Goal: Transaction & Acquisition: Book appointment/travel/reservation

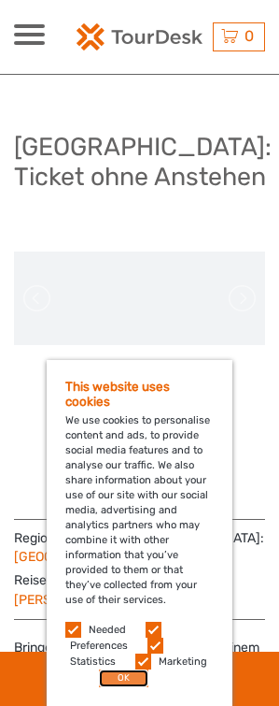
click at [127, 583] on button "OK" at bounding box center [124, 678] width 50 height 18
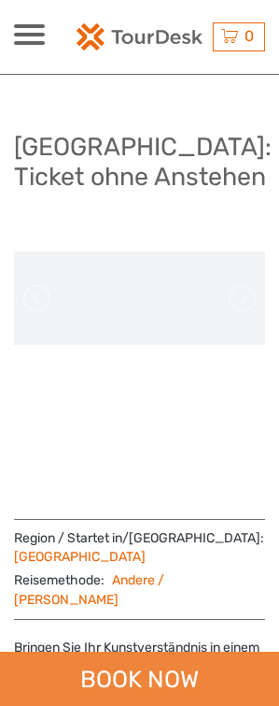
click at [211, 583] on div "BOOK NOW" at bounding box center [139, 678] width 279 height 54
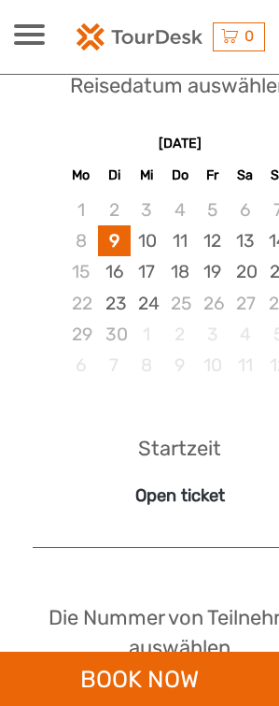
scroll to position [1349, 0]
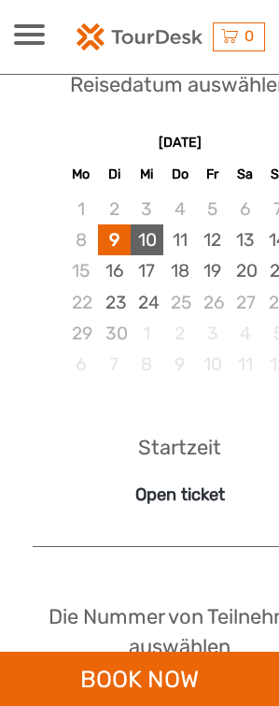
click at [143, 224] on div "10" at bounding box center [147, 239] width 33 height 31
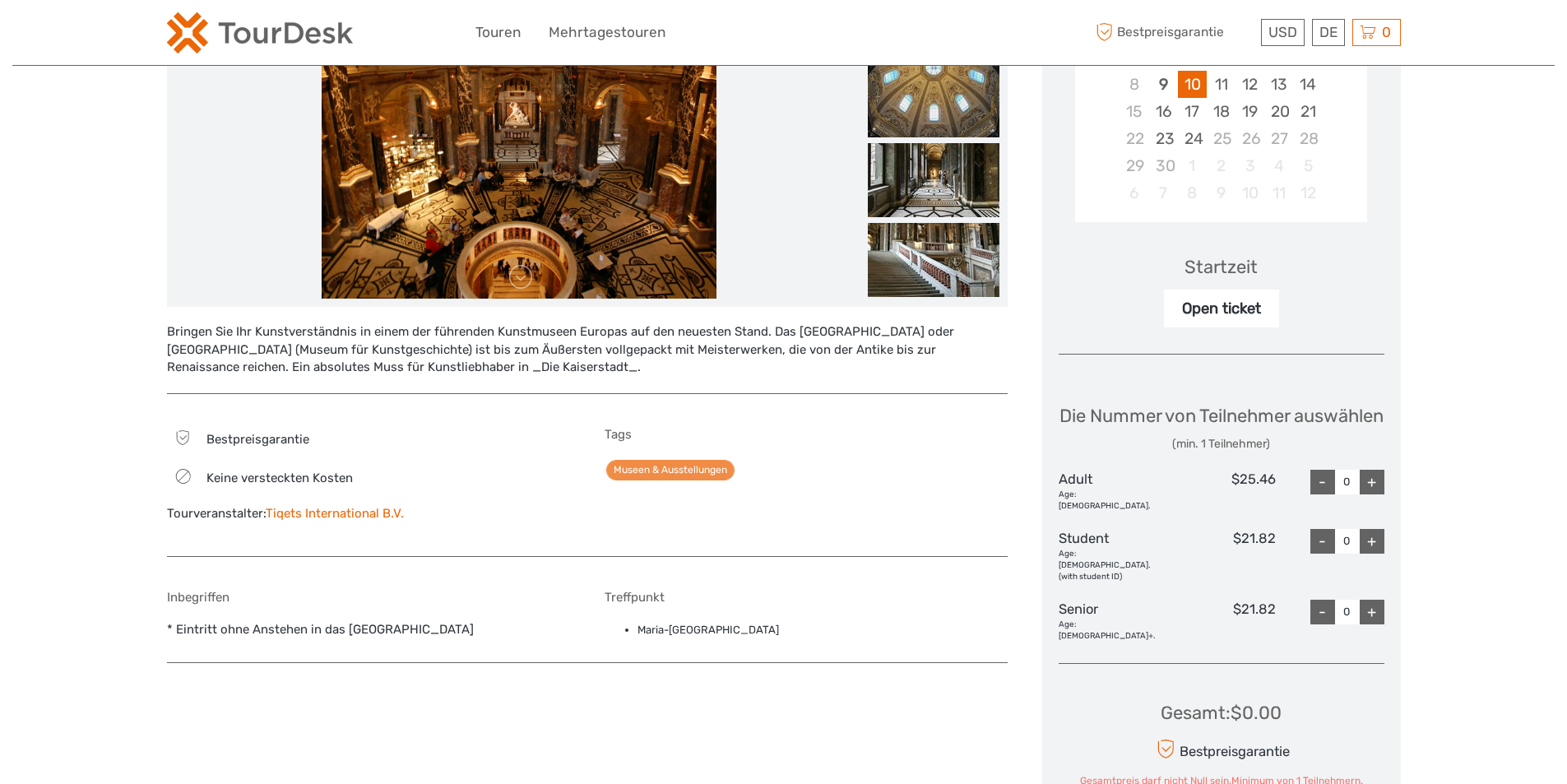
scroll to position [363, 0]
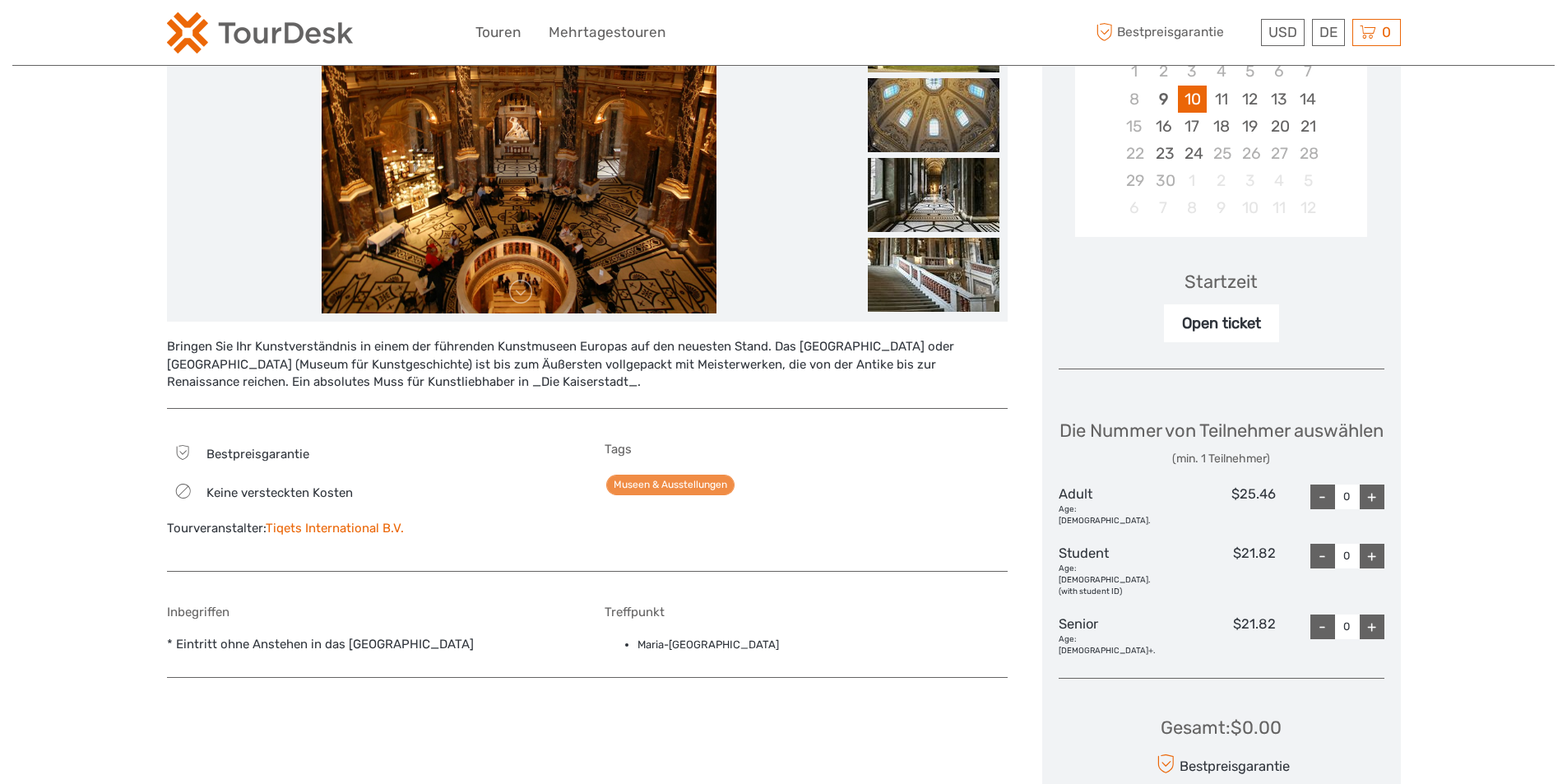
click at [1026, 509] on div "+" at bounding box center [1372, 496] width 25 height 25
type input "1"
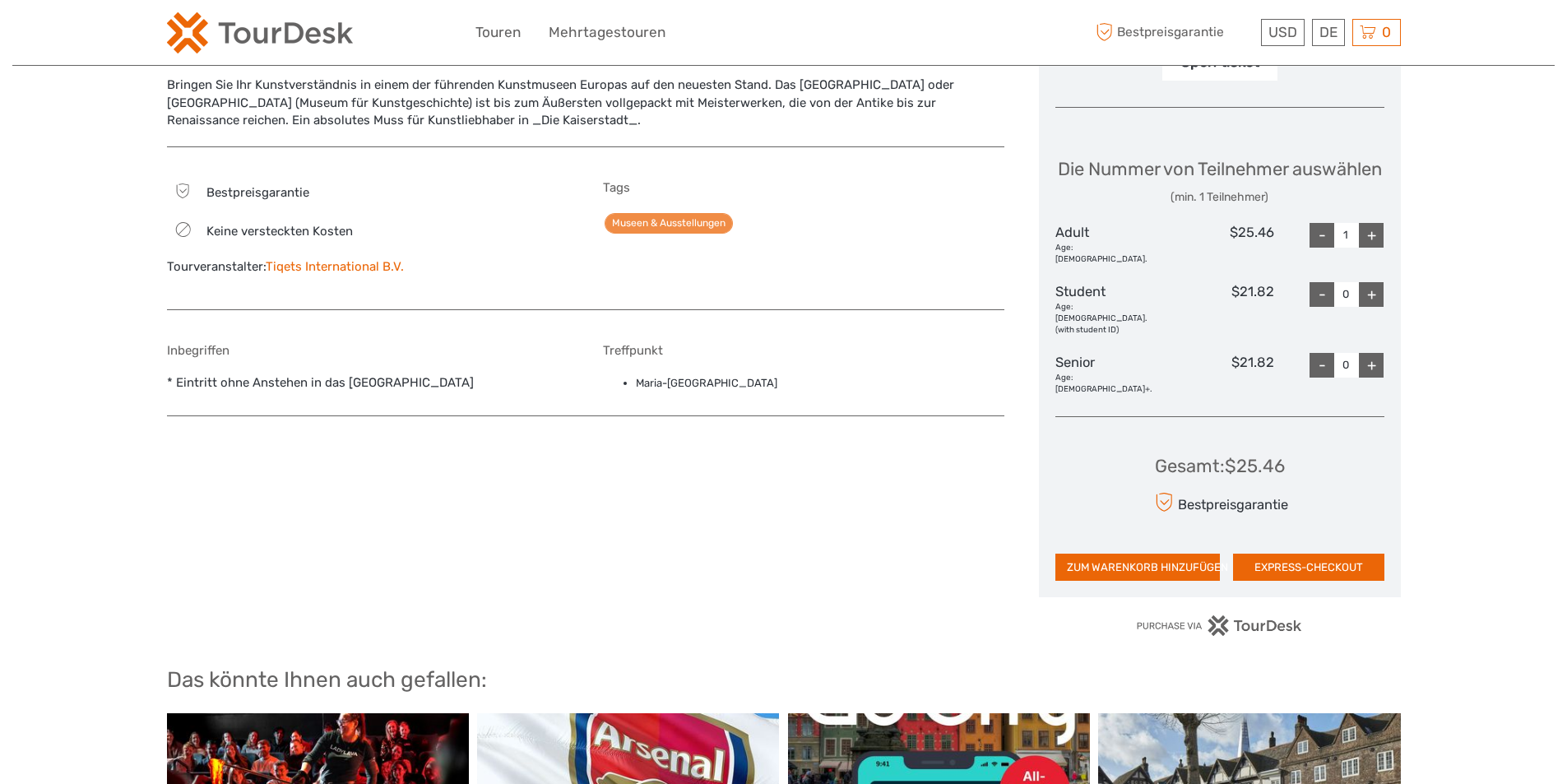
scroll to position [692, 0]
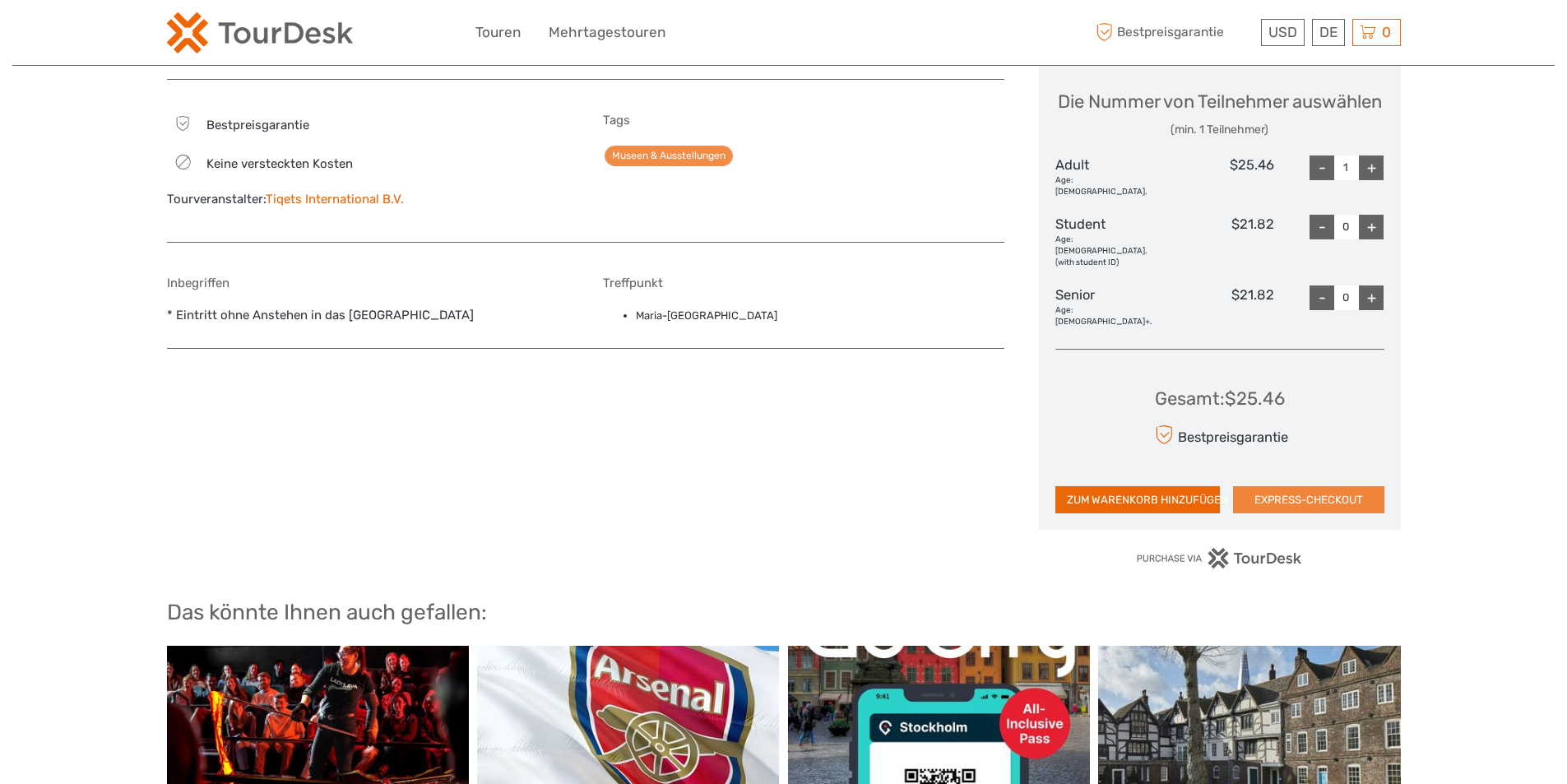
click at [1026, 492] on button "EXPRESS-CHECKOUT" at bounding box center [1309, 500] width 151 height 28
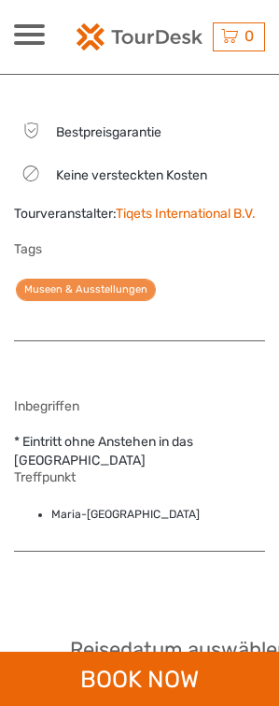
scroll to position [783, 0]
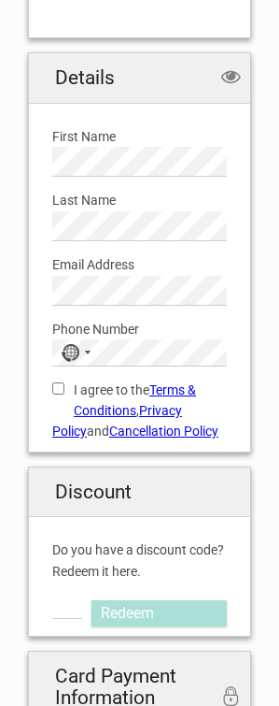
click at [58, 385] on input "I agree to the Terms & Conditions , Privacy Policy and Cancellation Policy" at bounding box center [58, 388] width 12 height 12
checkbox input "true"
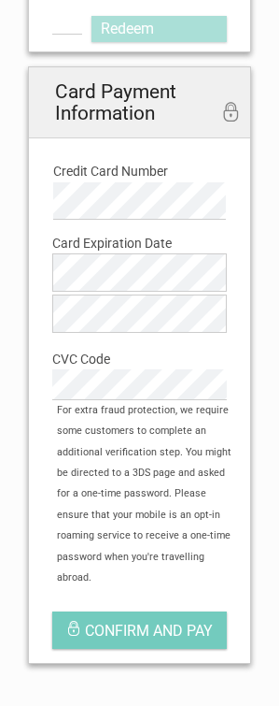
scroll to position [1308, 0]
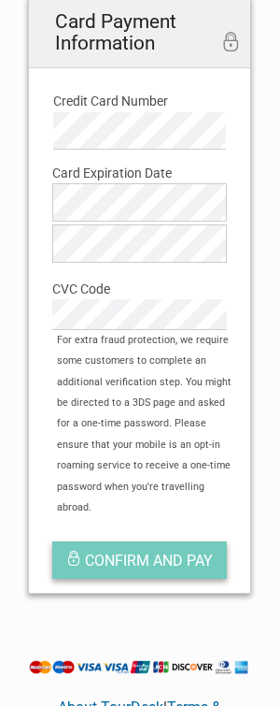
click at [154, 551] on span "Confirm and pay" at bounding box center [149, 560] width 128 height 18
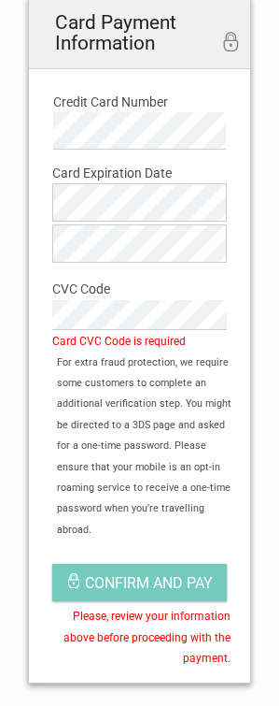
click at [230, 365] on div "For extra fraud protection, we require some customers to complete an additional…" at bounding box center [149, 446] width 203 height 189
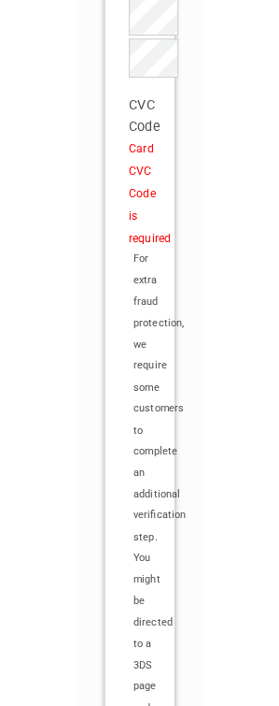
scroll to position [1453, 0]
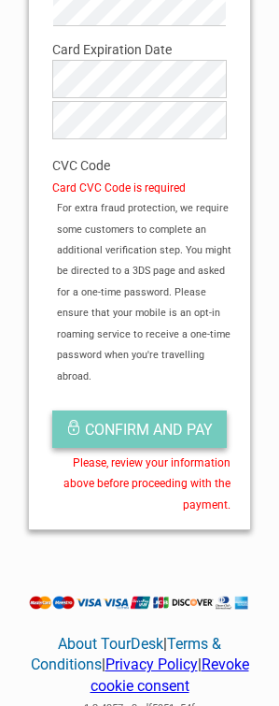
click at [173, 421] on span "Confirm and pay" at bounding box center [149, 430] width 128 height 18
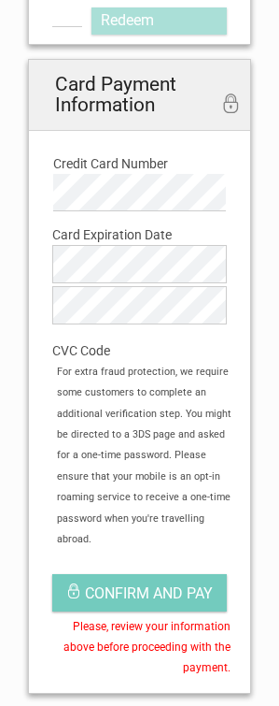
scroll to position [1266, 0]
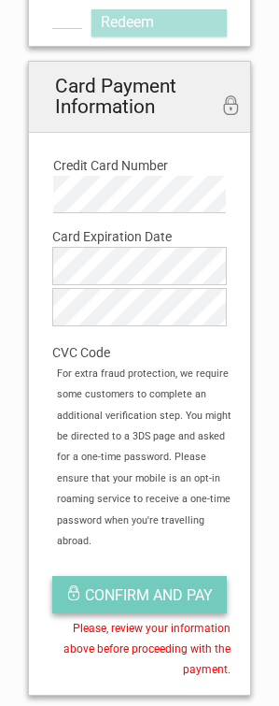
type button "Confirm and pay"
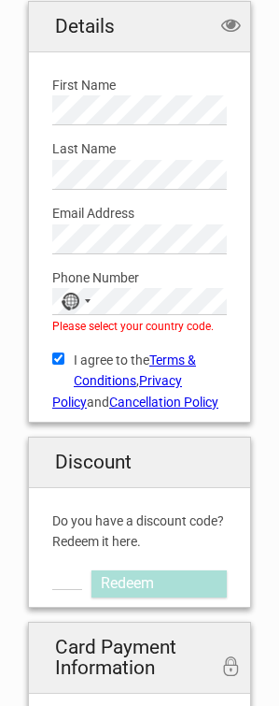
scroll to position [612, 0]
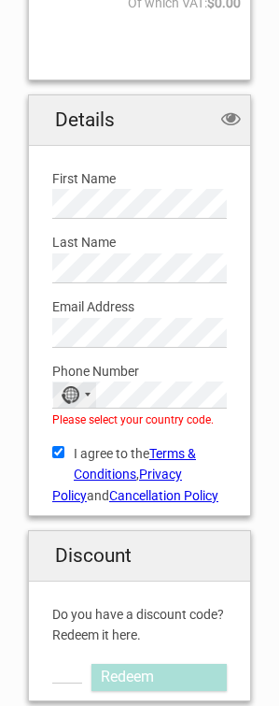
click at [77, 390] on div "No country selected" at bounding box center [70, 395] width 19 height 18
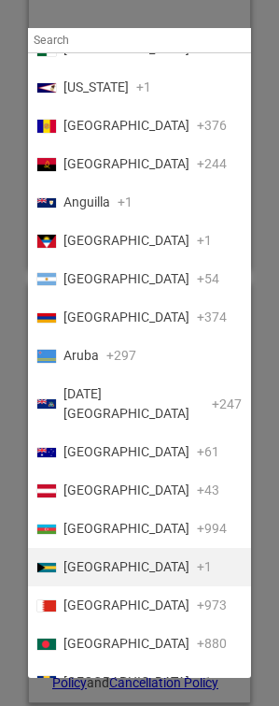
scroll to position [93, 0]
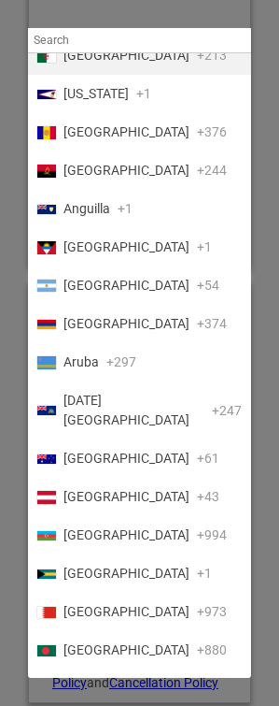
click at [60, 42] on input "Search" at bounding box center [139, 40] width 223 height 25
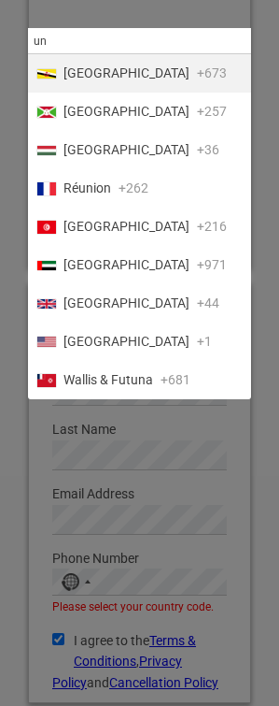
scroll to position [0, 0]
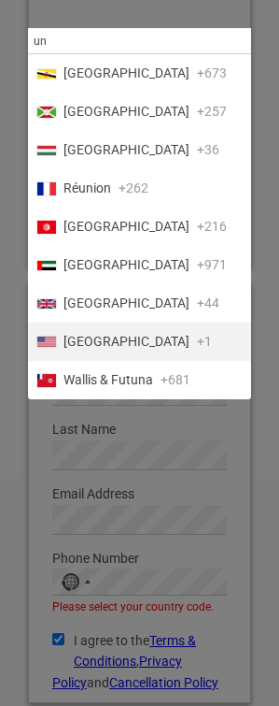
type input "un"
click at [197, 346] on span "+1" at bounding box center [204, 342] width 15 height 20
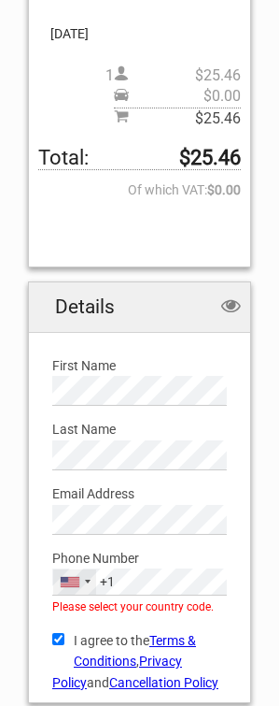
click at [82, 580] on div "United States +1" at bounding box center [74, 581] width 43 height 24
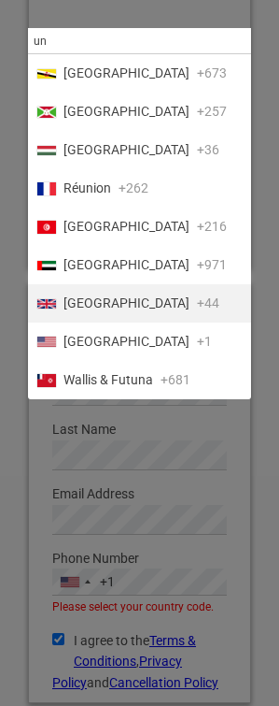
click at [134, 306] on span "United Kingdom" at bounding box center [127, 303] width 126 height 20
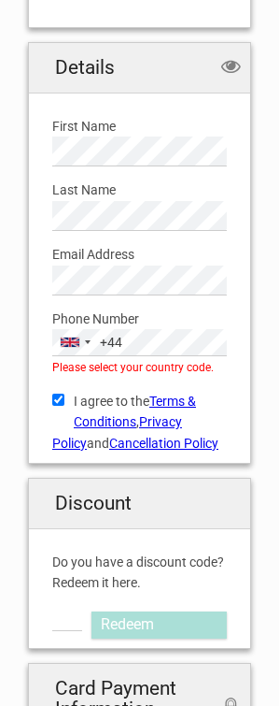
scroll to position [706, 0]
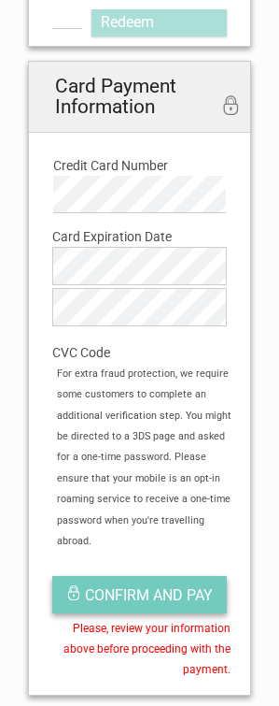
click at [186, 586] on span "Confirm and pay" at bounding box center [149, 595] width 128 height 18
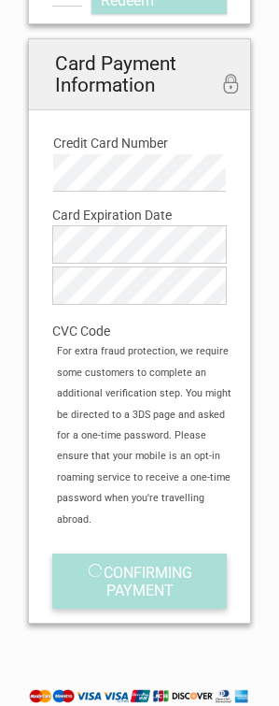
scroll to position [1244, 0]
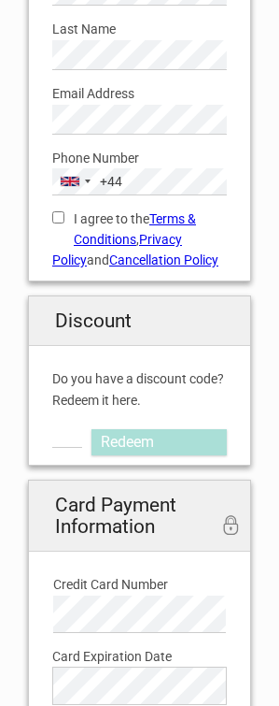
scroll to position [841, 0]
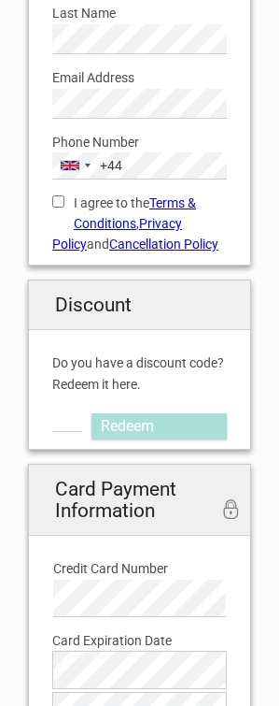
click at [54, 201] on input "I agree to the Terms & Conditions , Privacy Policy and Cancellation Policy" at bounding box center [58, 201] width 12 height 12
checkbox input "true"
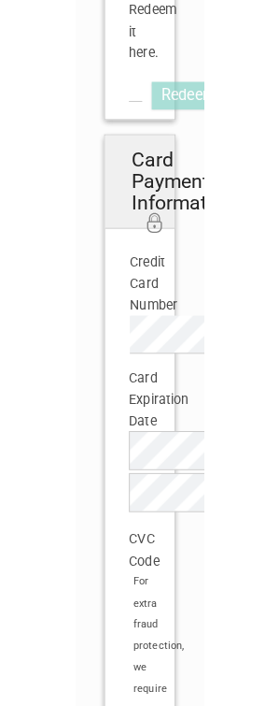
scroll to position [1215, 0]
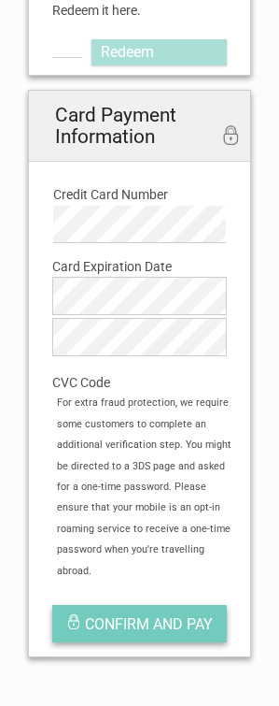
click at [102, 615] on span "Confirm and pay" at bounding box center [149, 624] width 128 height 18
